Goal: Information Seeking & Learning: Find specific fact

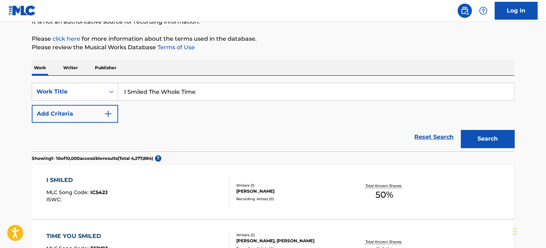
drag, startPoint x: 207, startPoint y: 92, endPoint x: 10, endPoint y: 46, distance: 202.8
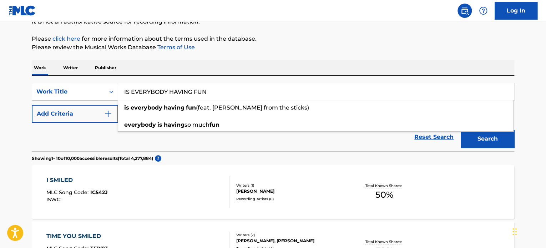
type input "IS EVERYBODY HAVING FUN"
click at [480, 136] on button "Search" at bounding box center [488, 139] width 54 height 18
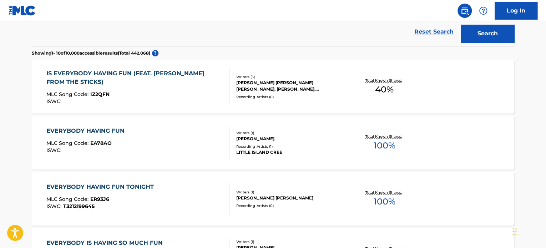
scroll to position [183, 0]
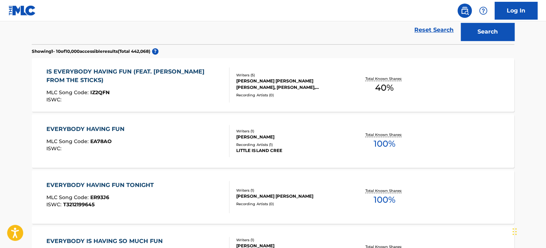
click at [248, 82] on div "[PERSON_NAME] [PERSON_NAME] [PERSON_NAME], [PERSON_NAME], [PERSON_NAME], [PERSO…" at bounding box center [290, 84] width 108 height 13
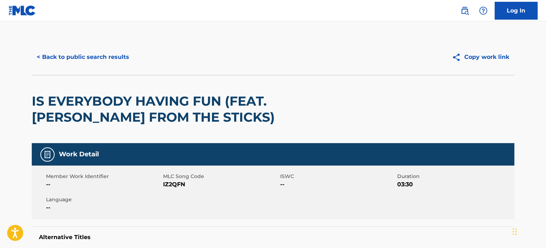
click at [77, 56] on button "< Back to public search results" at bounding box center [83, 57] width 102 height 18
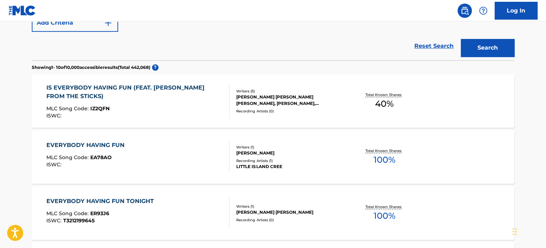
scroll to position [130, 0]
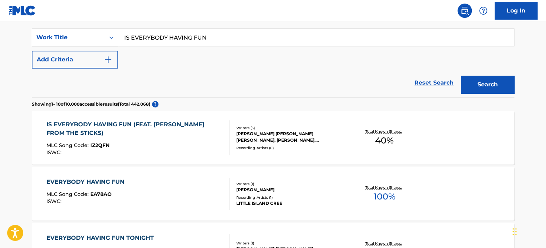
click at [200, 138] on div "IS EVERYBODY HAVING FUN (FEAT. [PERSON_NAME] FROM THE STICKS) MLC Song Code : I…" at bounding box center [134, 137] width 177 height 35
